Goal: Information Seeking & Learning: Learn about a topic

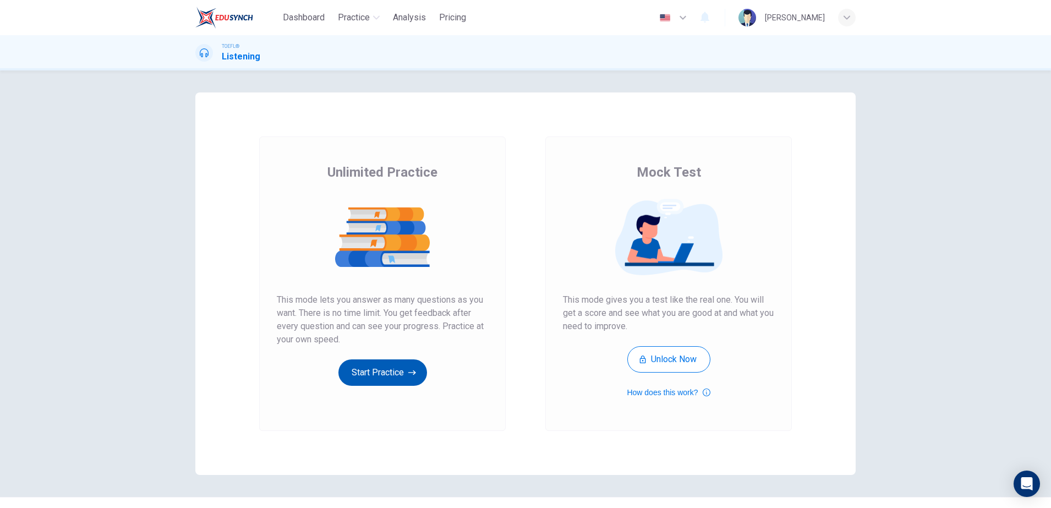
click at [383, 379] on button "Start Practice" at bounding box center [383, 372] width 89 height 26
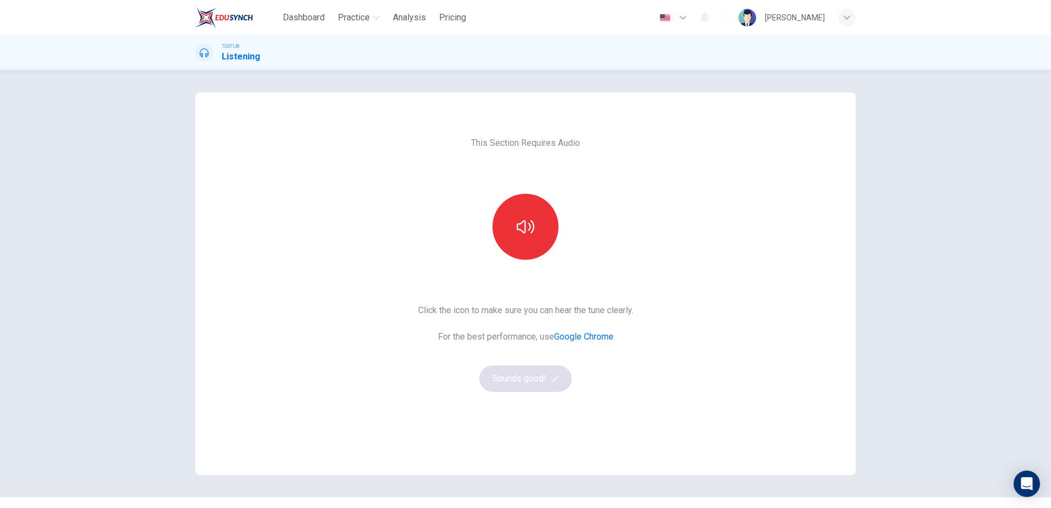
click at [510, 259] on div at bounding box center [525, 227] width 119 height 66
click at [521, 236] on button "button" at bounding box center [526, 227] width 66 height 66
click at [510, 372] on button "Sounds good!" at bounding box center [525, 378] width 92 height 26
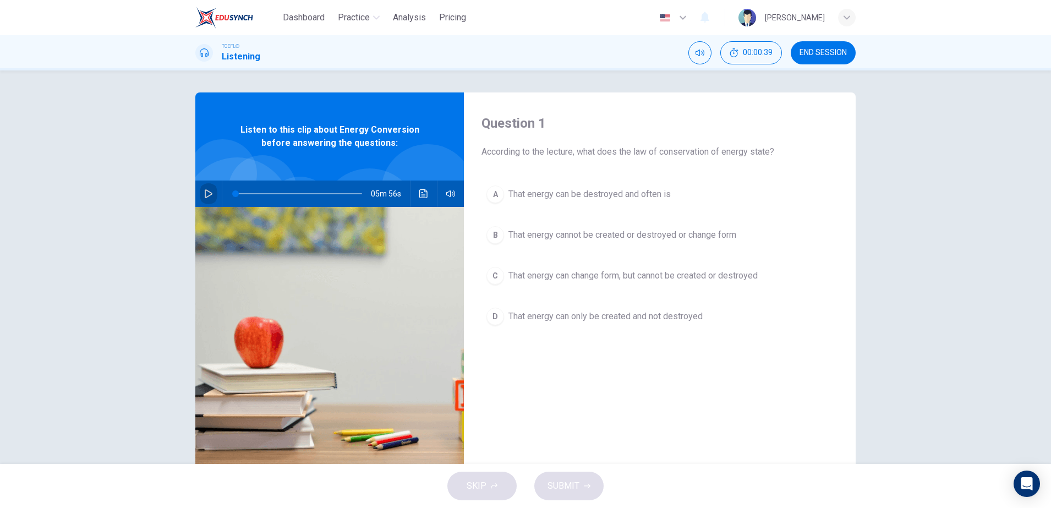
click at [200, 192] on button "button" at bounding box center [209, 194] width 18 height 26
click at [266, 193] on span at bounding box center [269, 193] width 7 height 7
click at [631, 274] on span "That energy can change form, but cannot be created or destroyed" at bounding box center [633, 275] width 249 height 13
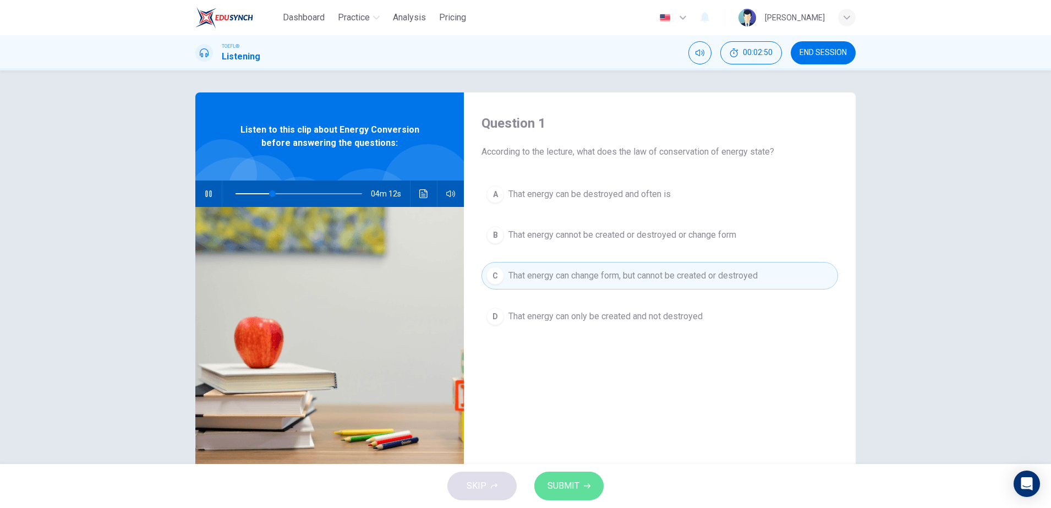
click at [572, 485] on span "SUBMIT" at bounding box center [564, 485] width 32 height 15
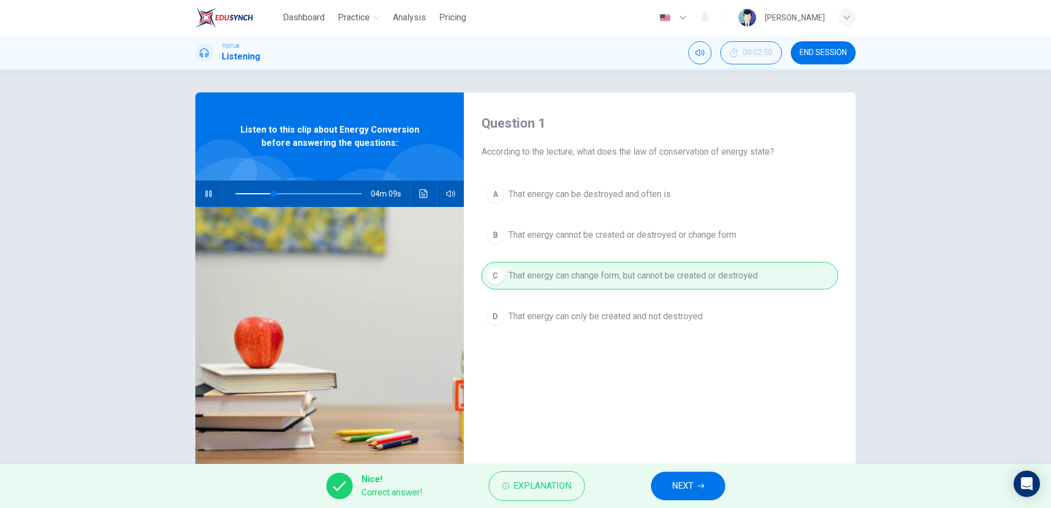
click at [670, 481] on button "NEXT" at bounding box center [688, 486] width 74 height 29
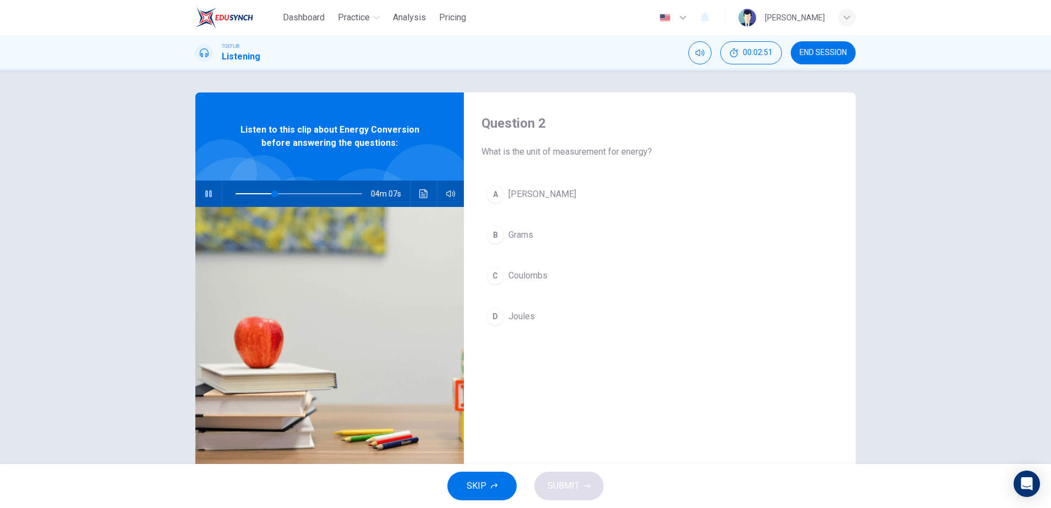
click at [558, 315] on button "D Joules" at bounding box center [660, 317] width 357 height 28
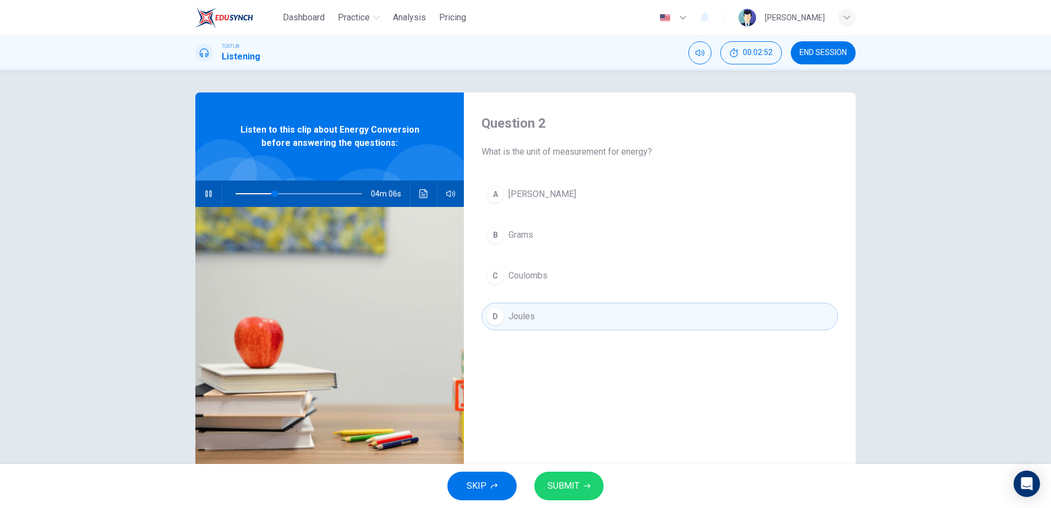
click at [565, 487] on span "SUBMIT" at bounding box center [564, 485] width 32 height 15
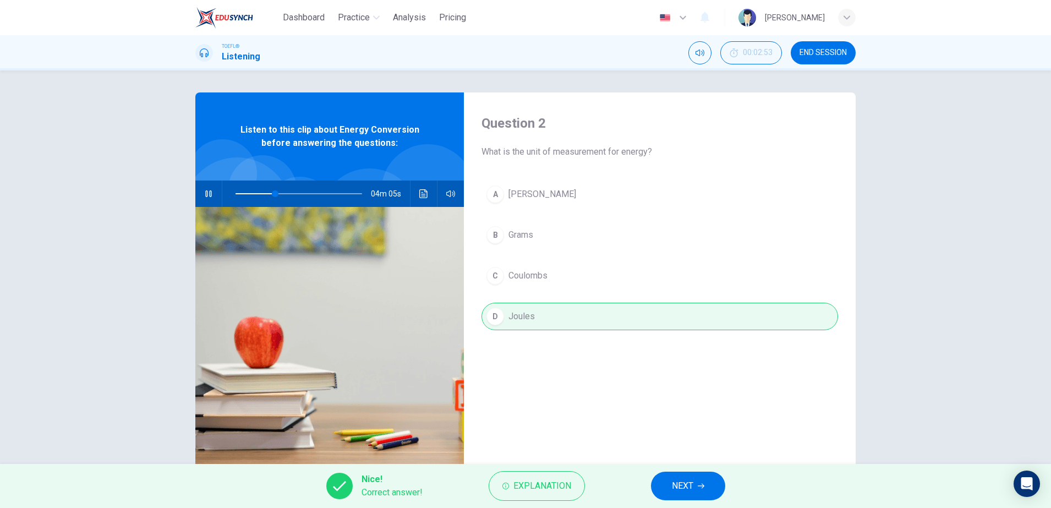
click at [703, 496] on button "NEXT" at bounding box center [688, 486] width 74 height 29
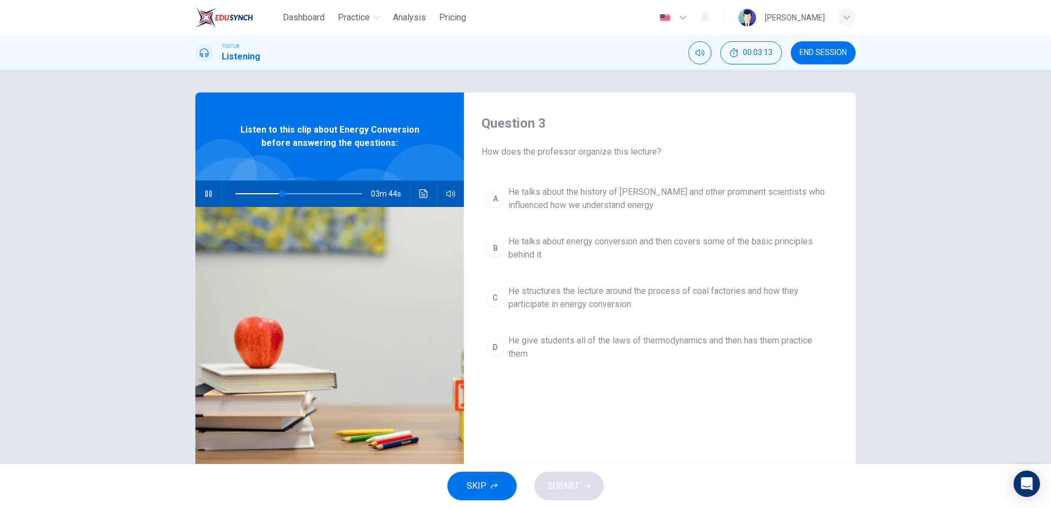
drag, startPoint x: 592, startPoint y: 271, endPoint x: 588, endPoint y: 266, distance: 6.3
click at [590, 269] on div "A He talks about the history of [PERSON_NAME] and other prominent scientists wh…" at bounding box center [660, 284] width 357 height 207
click at [586, 263] on button "B He talks about energy conversion and then covers some of the basic principles…" at bounding box center [660, 248] width 357 height 36
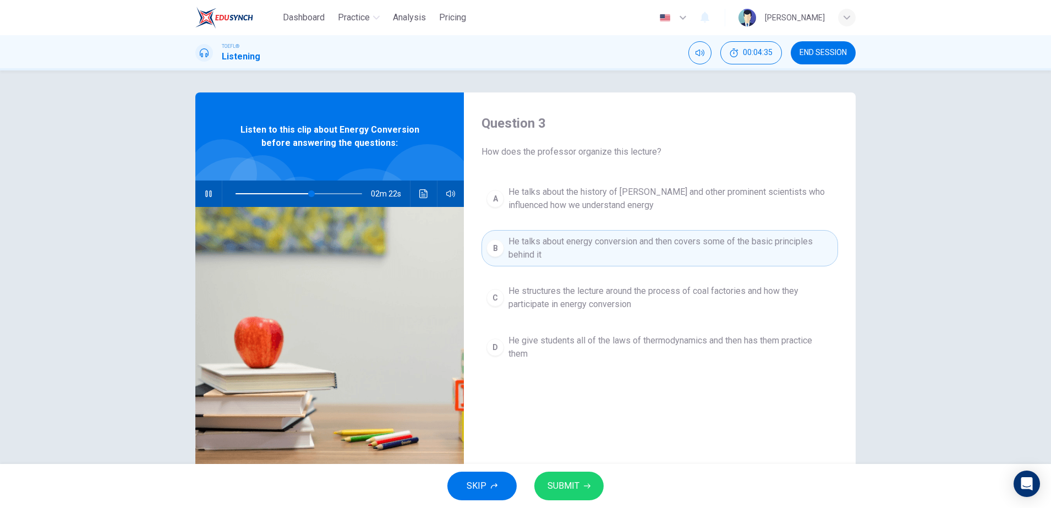
click at [555, 211] on span "He talks about the history of [PERSON_NAME] and other prominent scientists who …" at bounding box center [671, 198] width 325 height 26
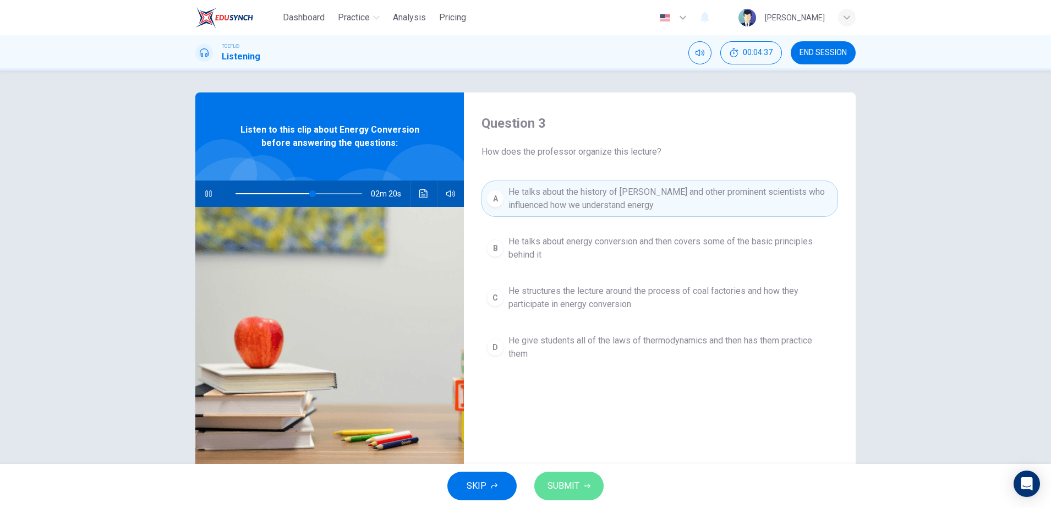
click at [552, 482] on span "SUBMIT" at bounding box center [564, 485] width 32 height 15
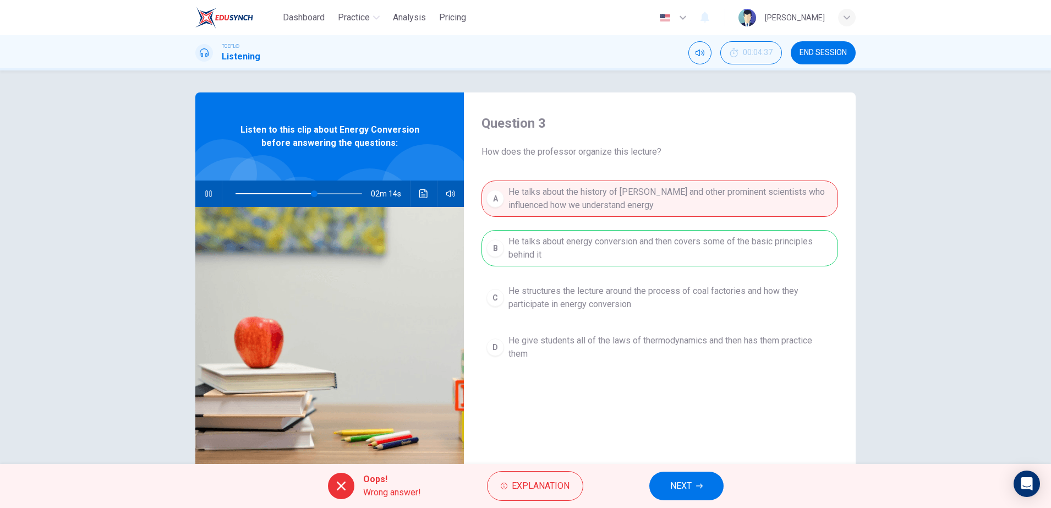
click at [674, 469] on div "Oops! Wrong answer! Explanation NEXT" at bounding box center [525, 486] width 1051 height 44
click at [680, 484] on span "NEXT" at bounding box center [680, 485] width 21 height 15
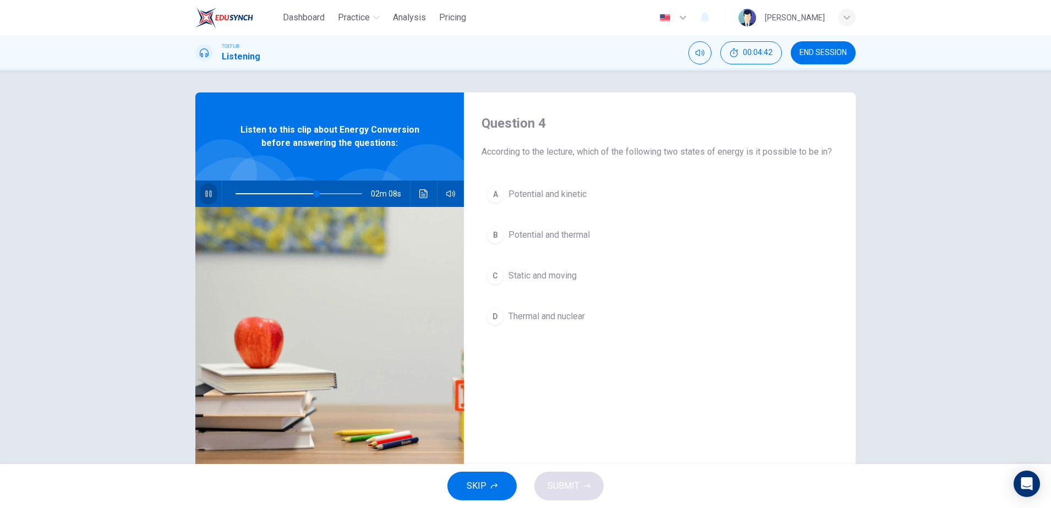
click at [210, 193] on button "button" at bounding box center [209, 194] width 18 height 26
click at [691, 187] on button "A Potential and kinetic" at bounding box center [660, 195] width 357 height 28
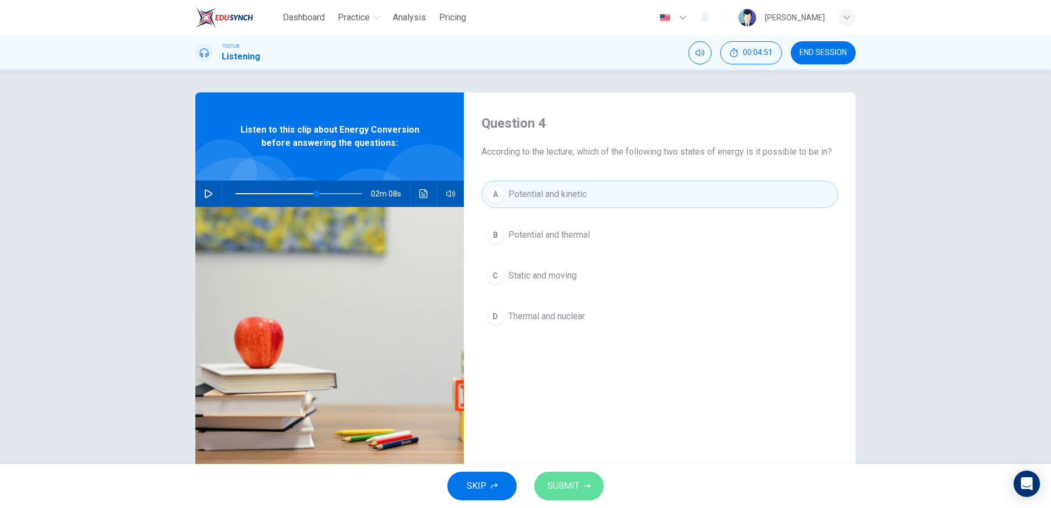
click at [592, 479] on button "SUBMIT" at bounding box center [568, 486] width 69 height 29
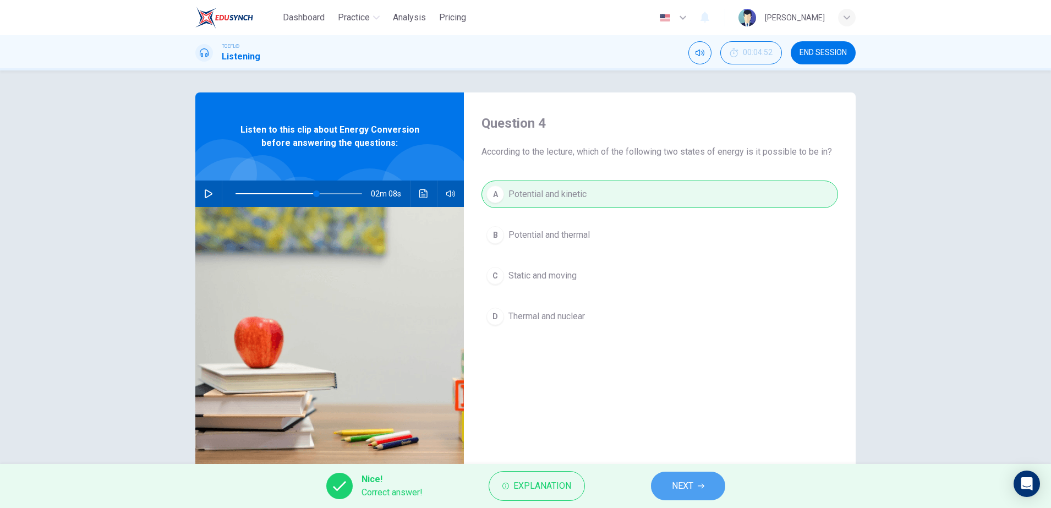
click at [675, 487] on span "NEXT" at bounding box center [682, 485] width 21 height 15
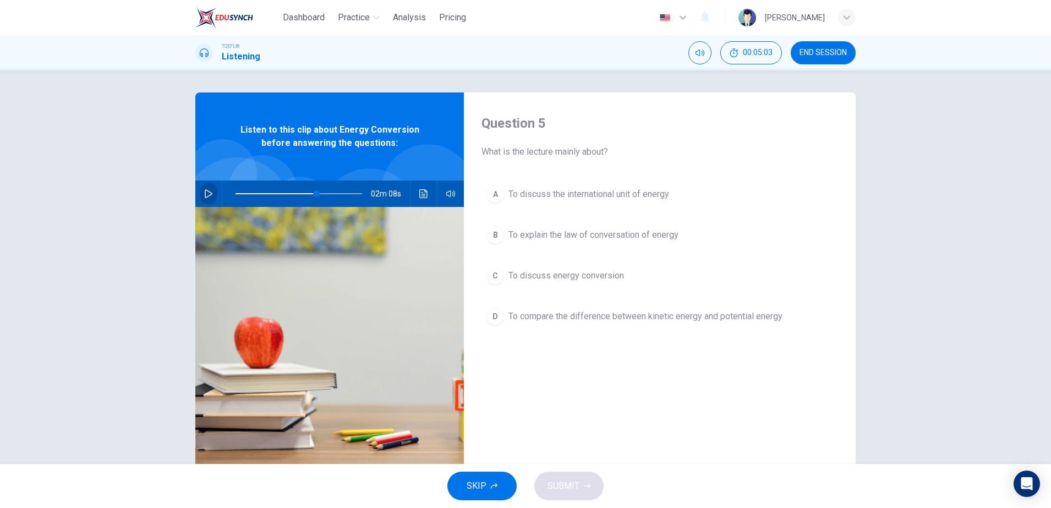
click at [205, 199] on button "button" at bounding box center [209, 194] width 18 height 26
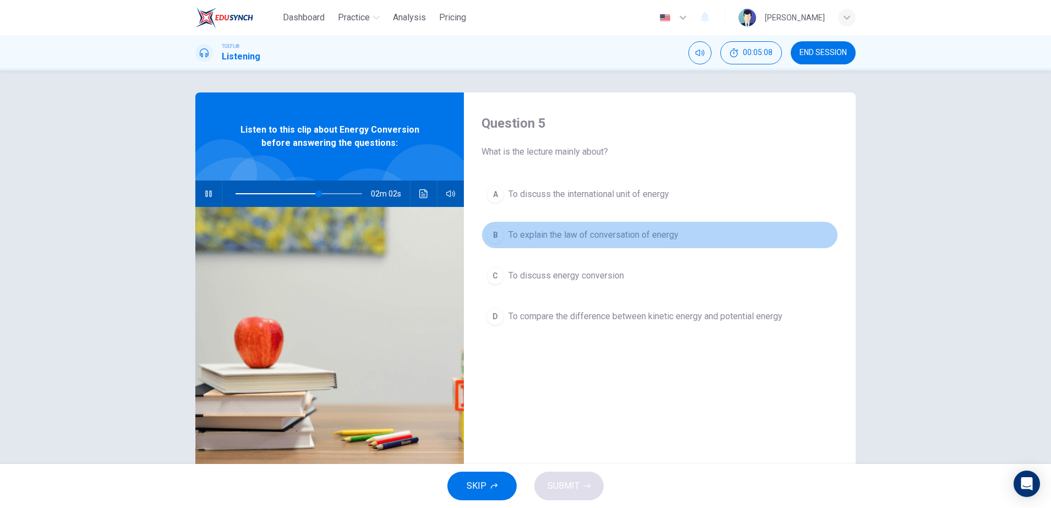
click at [574, 230] on span "To explain the law of conversation of energy" at bounding box center [594, 234] width 170 height 13
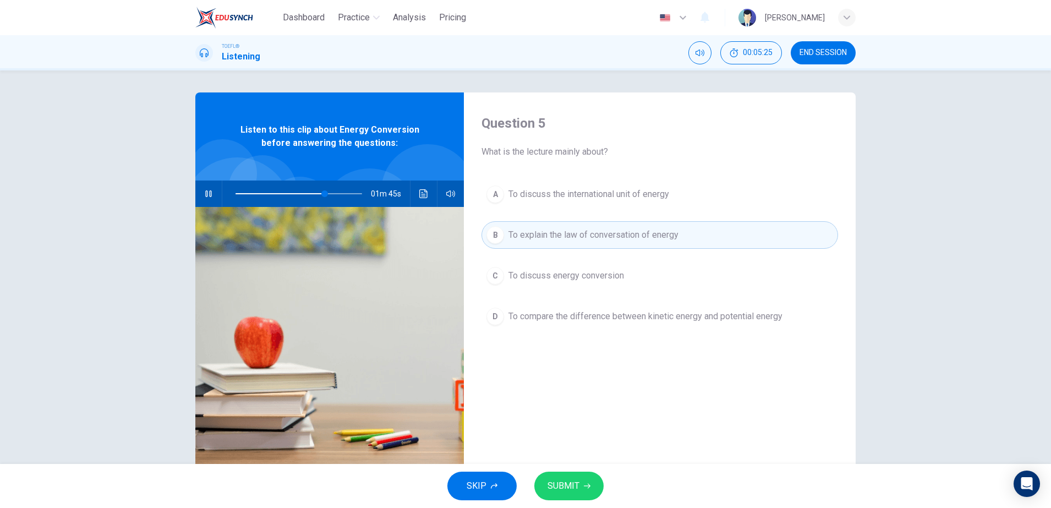
click at [581, 495] on button "SUBMIT" at bounding box center [568, 486] width 69 height 29
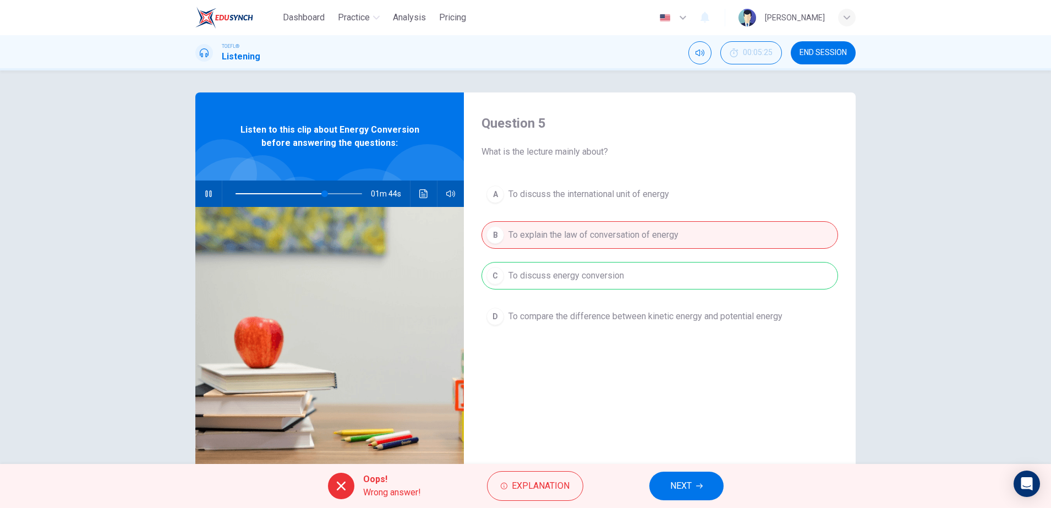
type input "71"
click at [704, 492] on button "NEXT" at bounding box center [686, 486] width 74 height 29
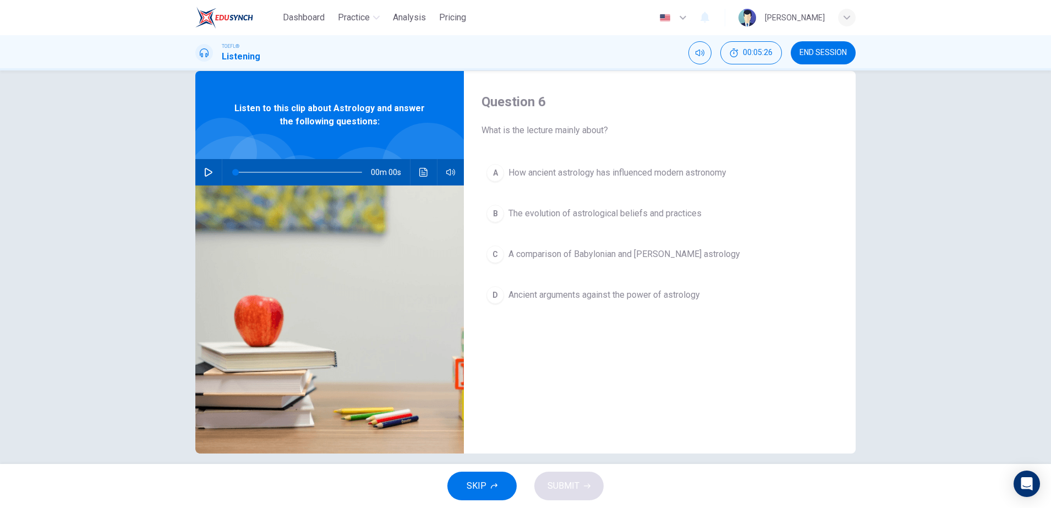
scroll to position [33, 0]
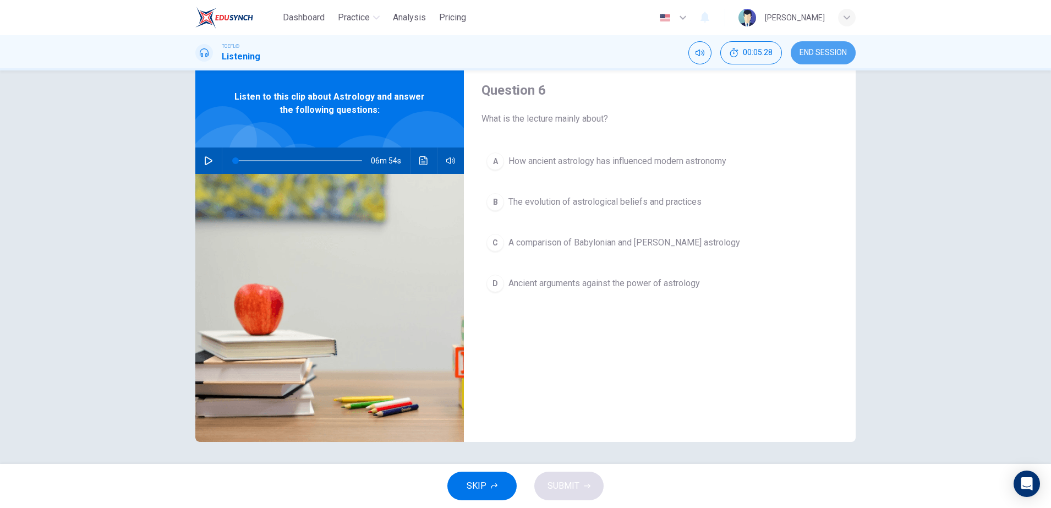
click at [822, 51] on span "END SESSION" at bounding box center [823, 52] width 47 height 9
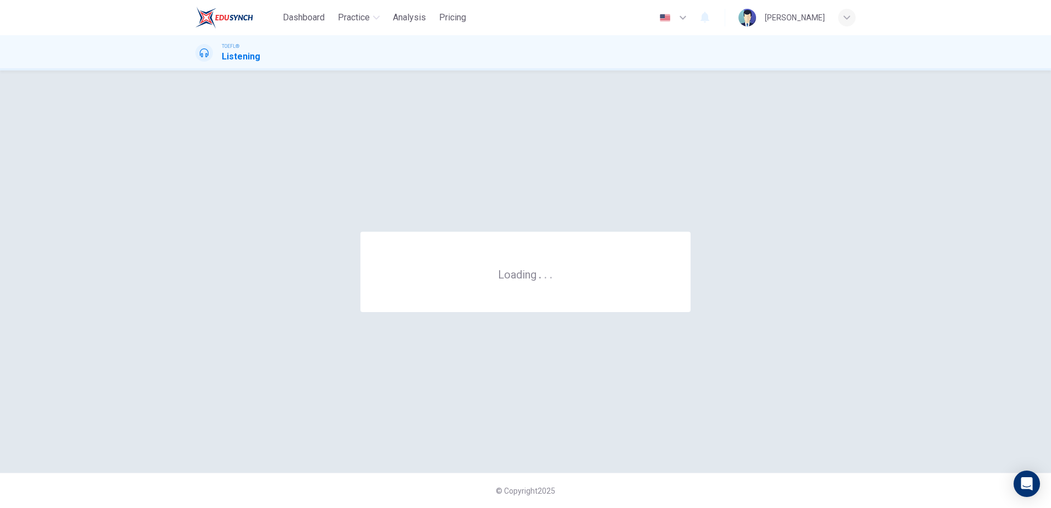
scroll to position [0, 0]
